Goal: Find contact information: Find contact information

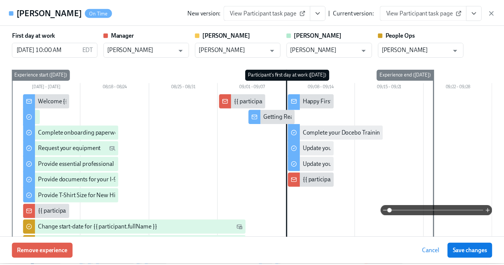
scroll to position [458, 0]
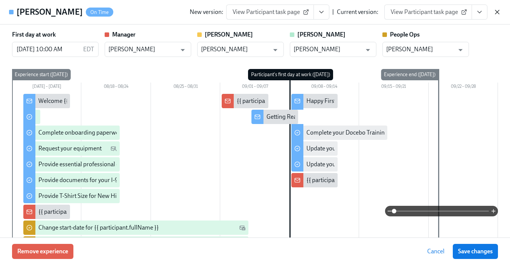
click at [497, 12] on icon "button" at bounding box center [497, 12] width 4 height 4
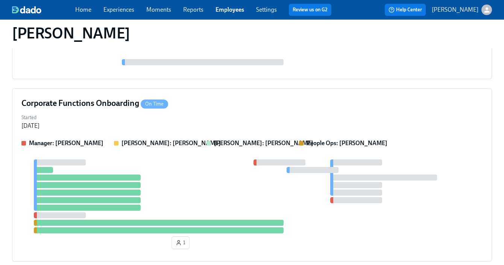
click at [218, 10] on link "Employees" at bounding box center [230, 9] width 29 height 7
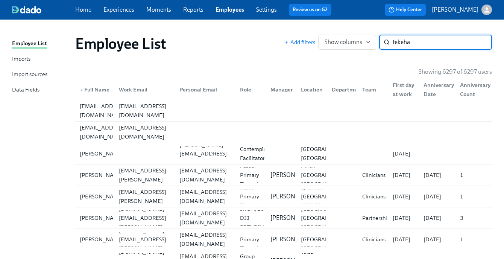
type input "tekeha"
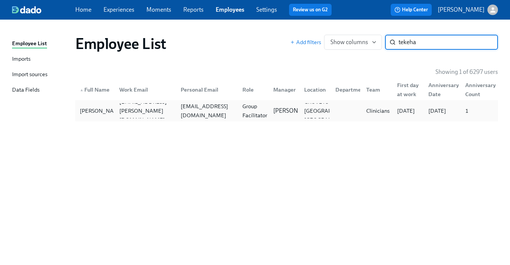
click at [205, 108] on div "[EMAIL_ADDRESS][DOMAIN_NAME]" at bounding box center [207, 111] width 58 height 18
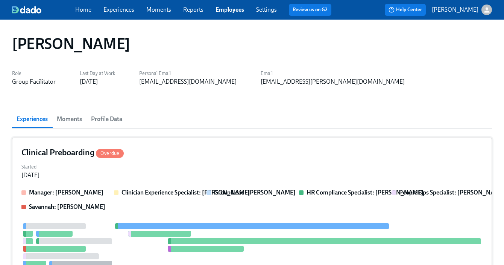
click at [254, 154] on div "Clinical Preboarding Overdue" at bounding box center [252, 152] width 462 height 11
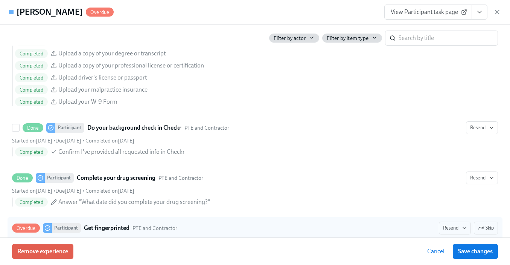
scroll to position [981, 0]
